Goal: Find specific page/section: Find specific page/section

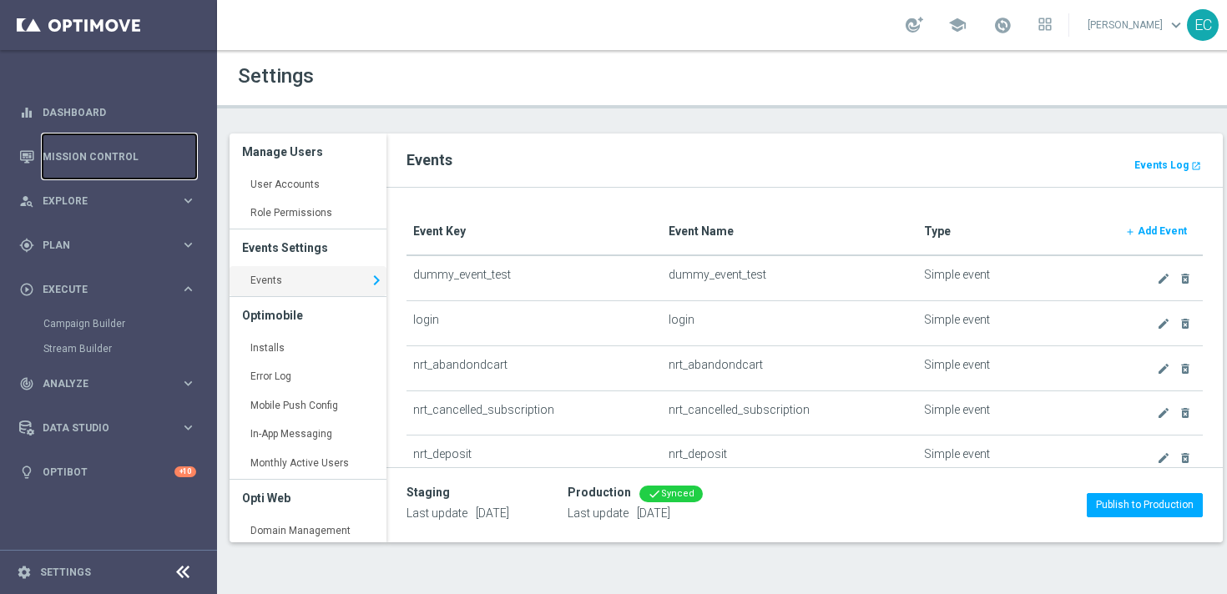
click at [100, 154] on link "Mission Control" at bounding box center [120, 156] width 154 height 44
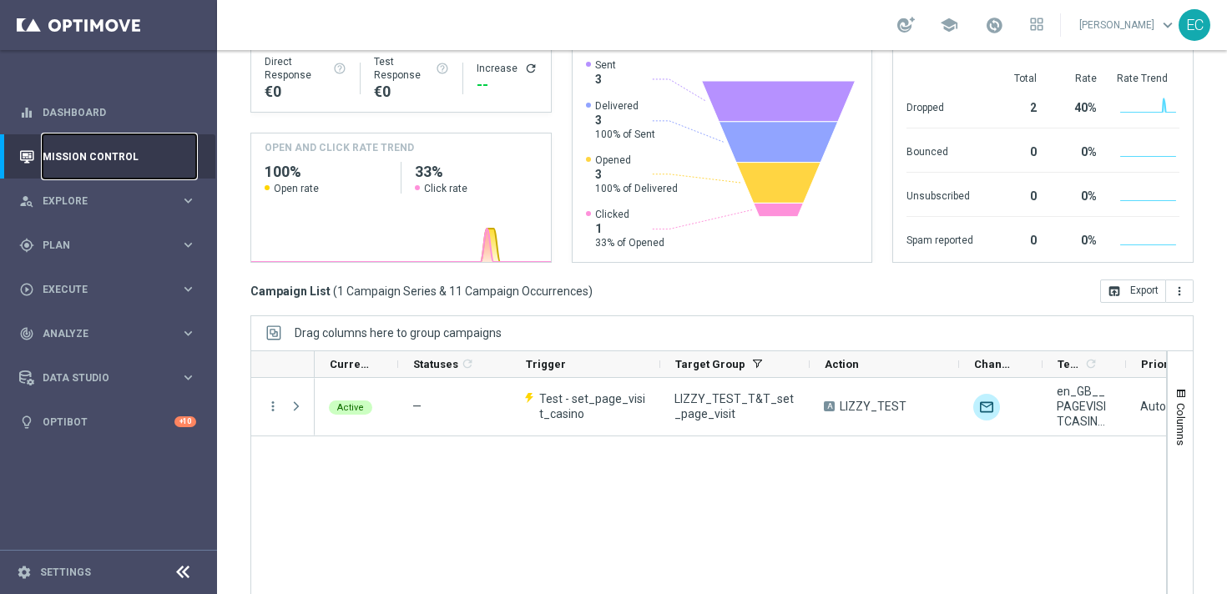
scroll to position [275, 0]
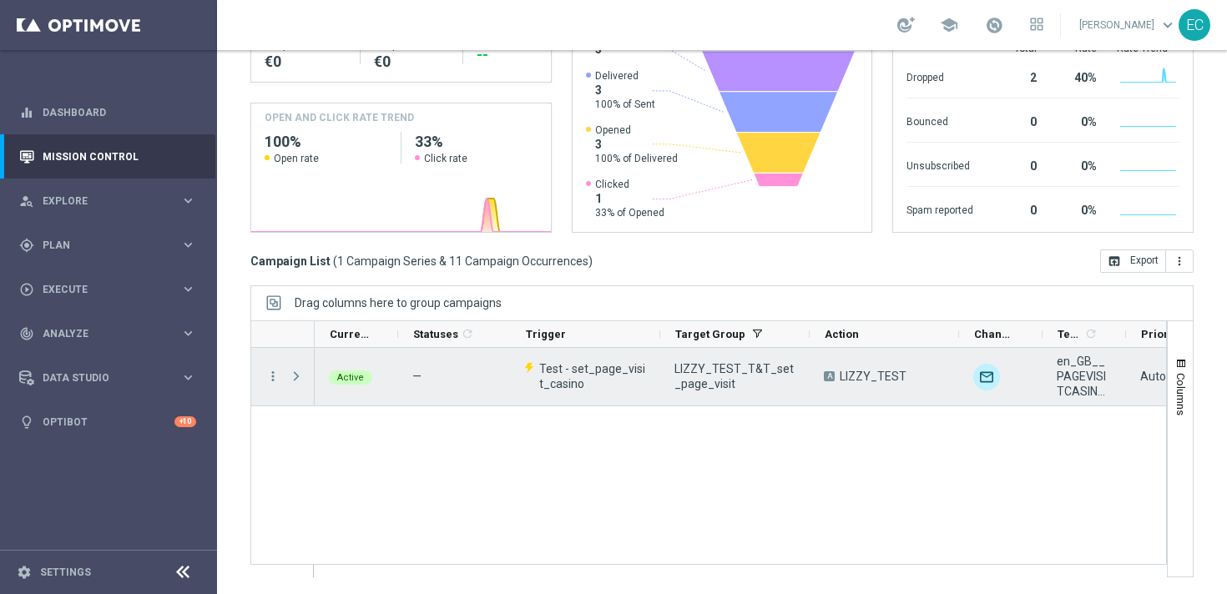
click at [295, 377] on span "Press SPACE to select this row." at bounding box center [296, 376] width 15 height 13
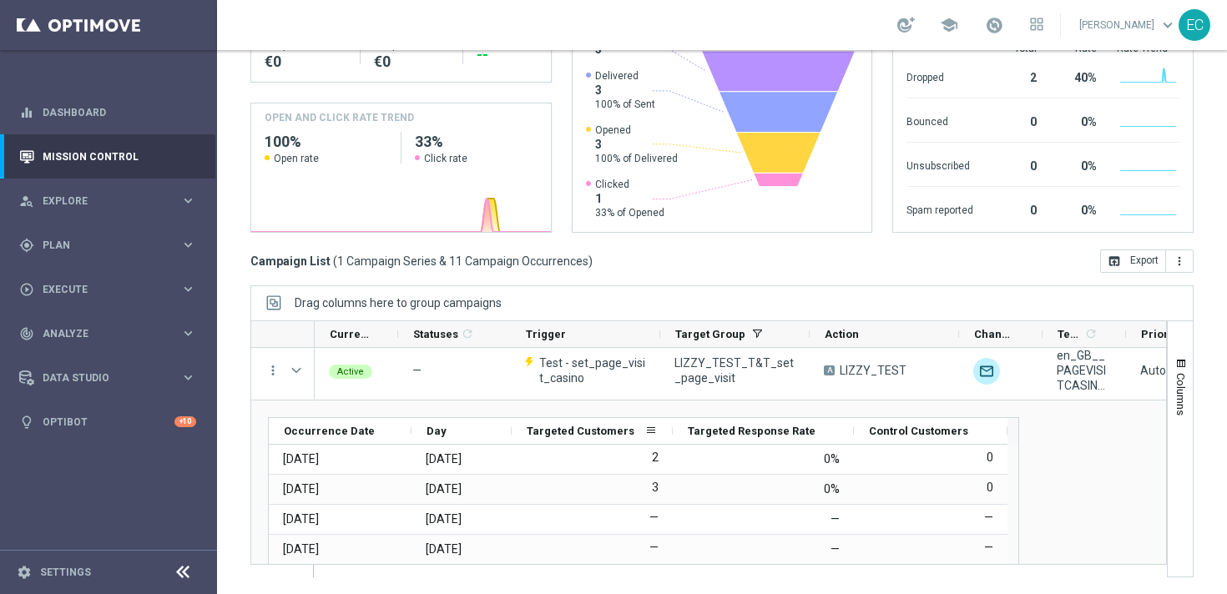
scroll to position [0, 0]
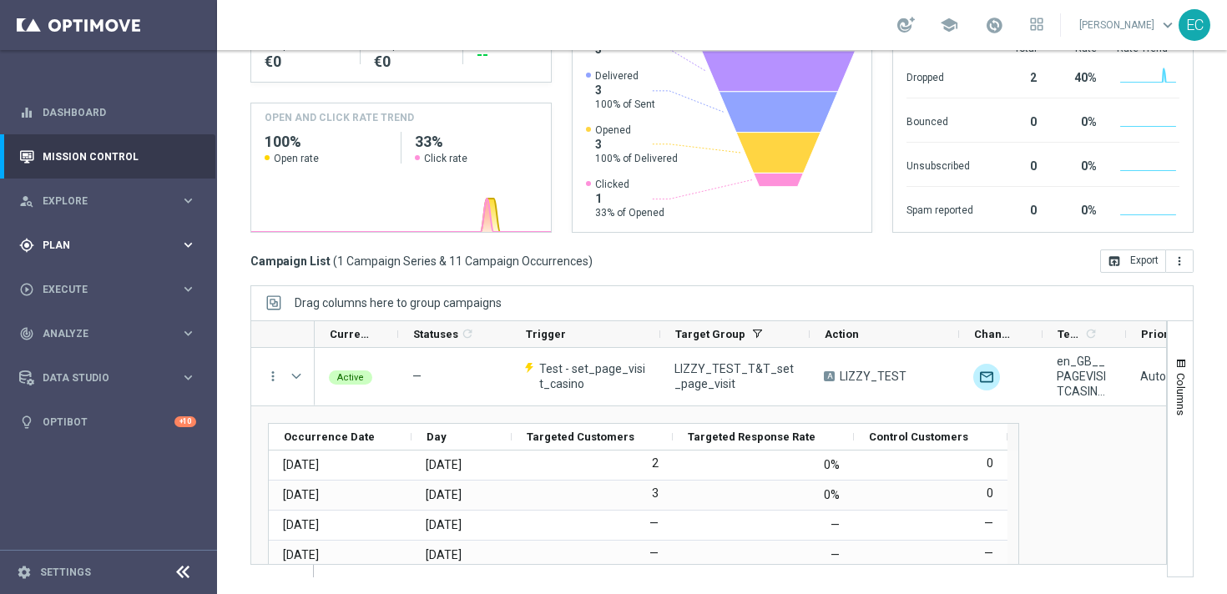
click at [68, 245] on span "Plan" at bounding box center [112, 245] width 138 height 10
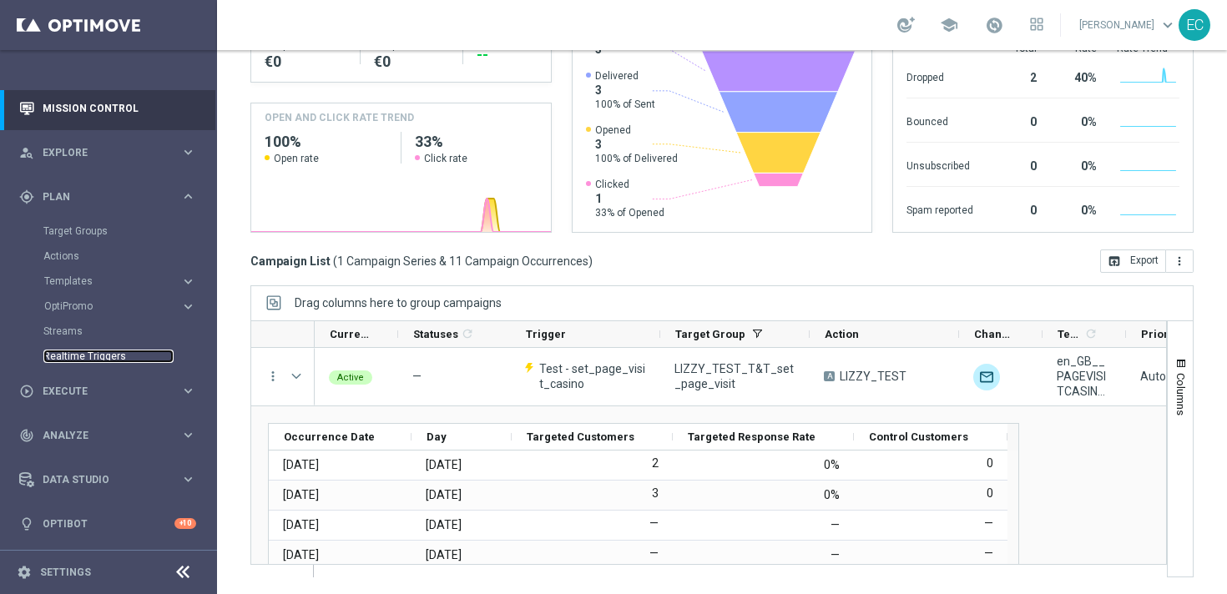
click at [92, 358] on link "Realtime Triggers" at bounding box center [108, 356] width 130 height 13
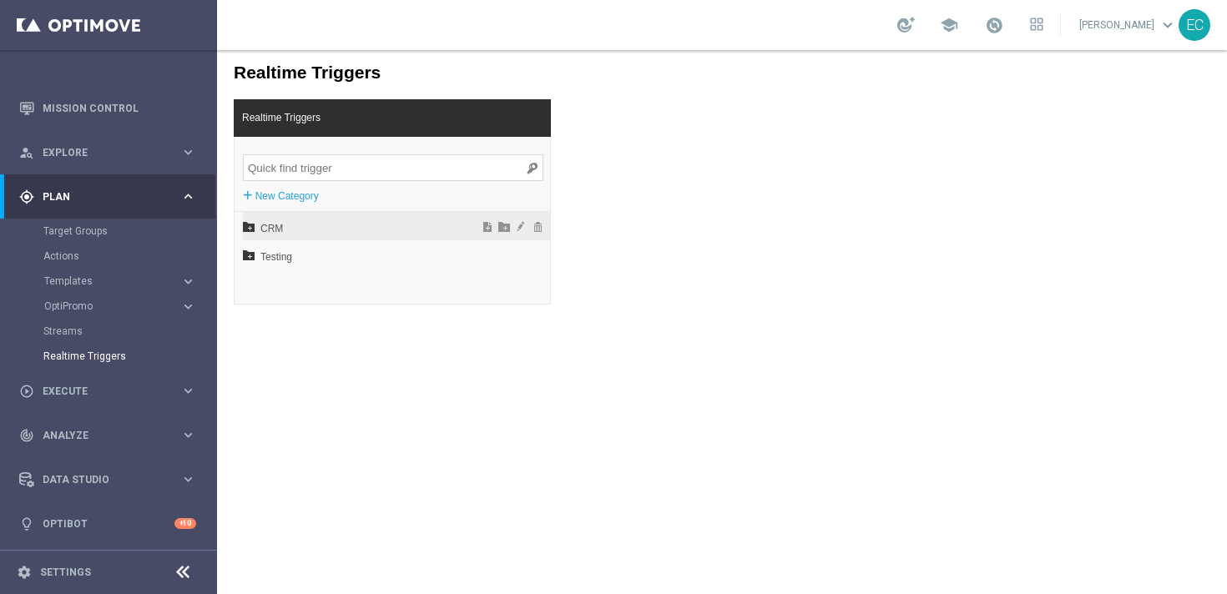
click at [283, 231] on span "CRM" at bounding box center [352, 229] width 184 height 28
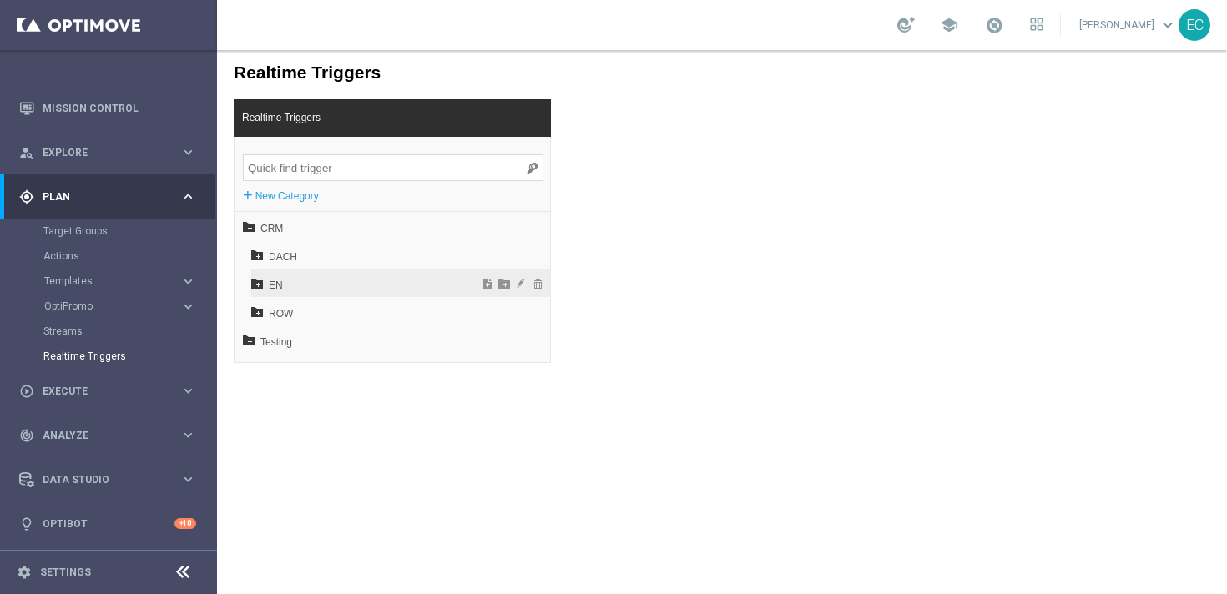
click at [291, 283] on span "EN" at bounding box center [358, 285] width 179 height 28
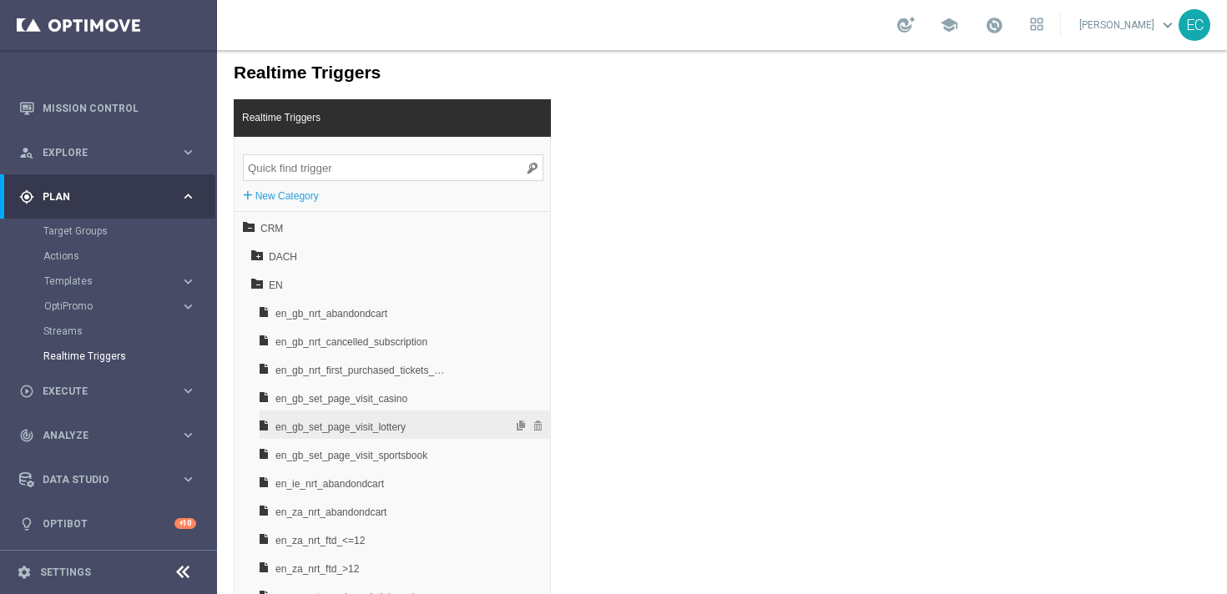
click at [367, 437] on span "en_gb_set_page_visit_lottery" at bounding box center [362, 427] width 174 height 28
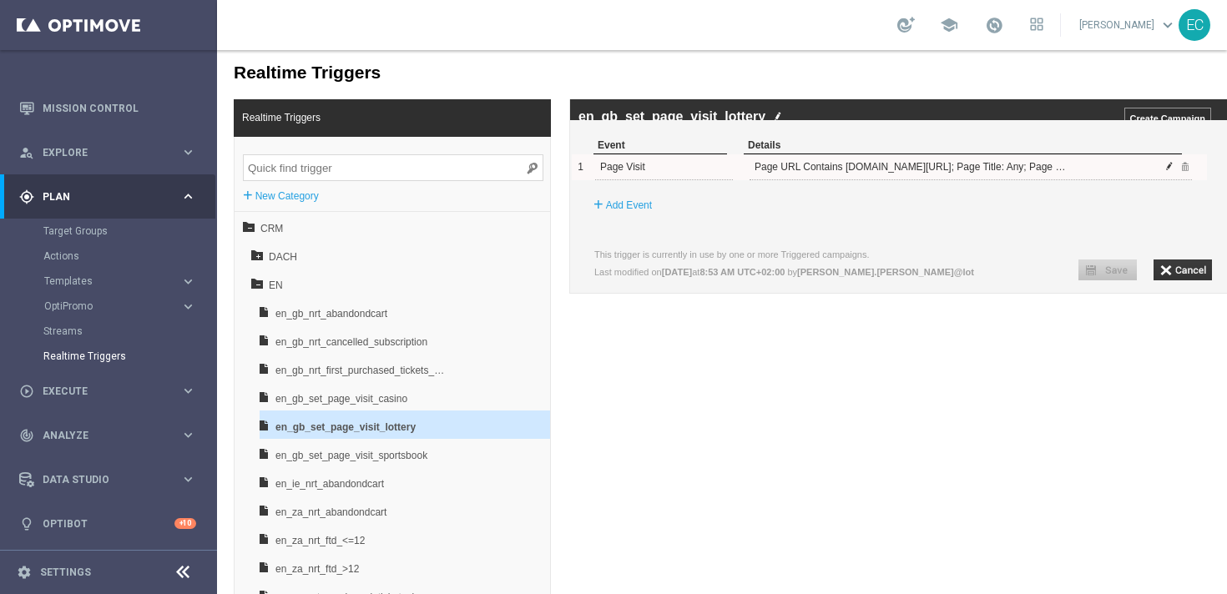
click at [1170, 171] on span at bounding box center [1169, 166] width 10 height 10
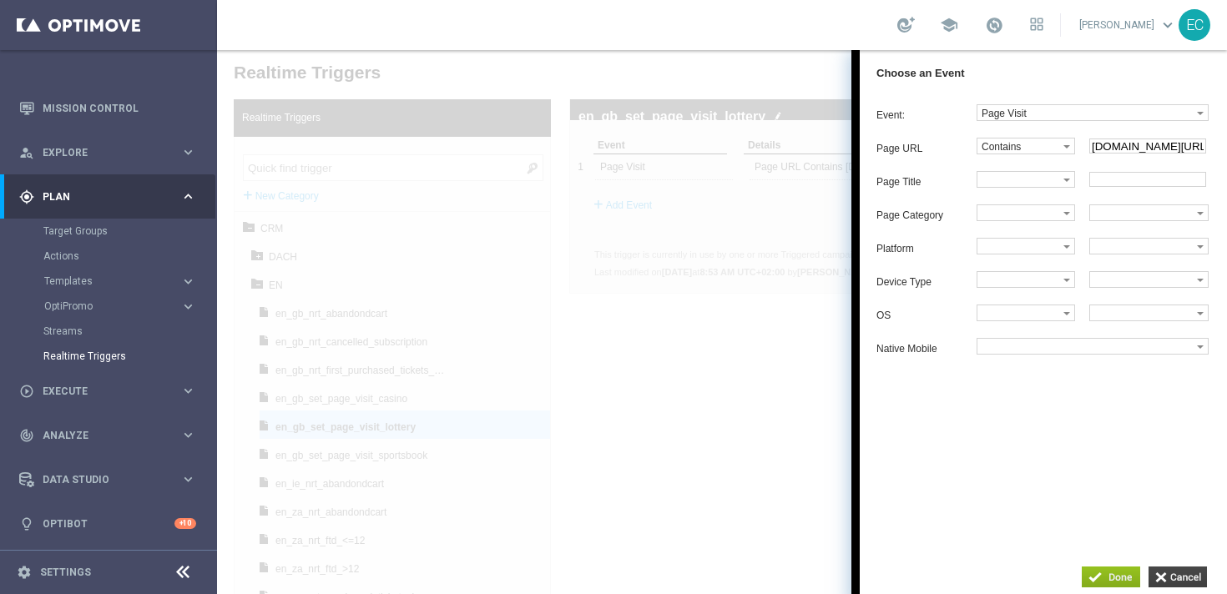
click at [1188, 570] on input "button" at bounding box center [1178, 577] width 58 height 21
